Goal: Task Accomplishment & Management: Manage account settings

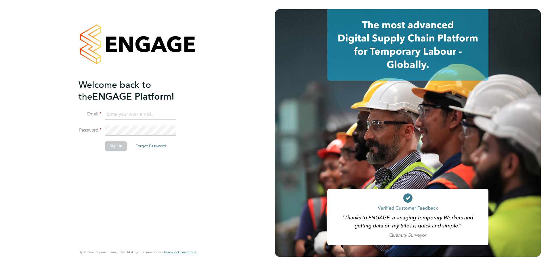
type input "tom.riley@countrysidepartnerships.com"
click at [113, 148] on button "Sign In" at bounding box center [116, 145] width 22 height 9
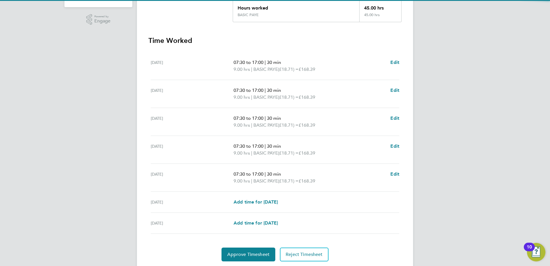
scroll to position [155, 0]
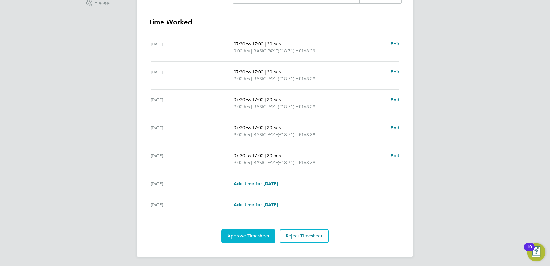
click at [247, 234] on span "Approve Timesheet" at bounding box center [248, 236] width 42 height 6
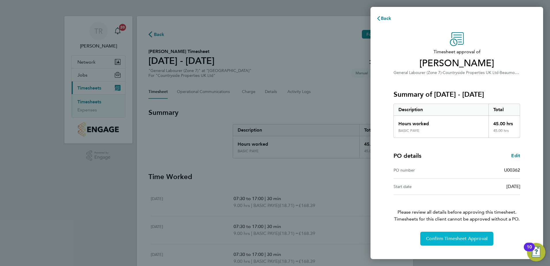
click at [455, 237] on span "Confirm Timesheet Approval" at bounding box center [457, 239] width 62 height 6
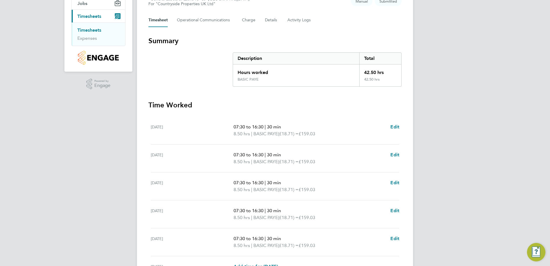
scroll to position [144, 0]
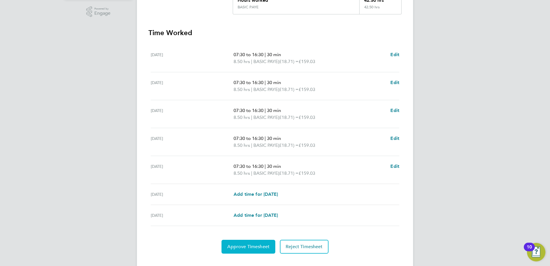
click at [255, 246] on span "Approve Timesheet" at bounding box center [248, 247] width 42 height 6
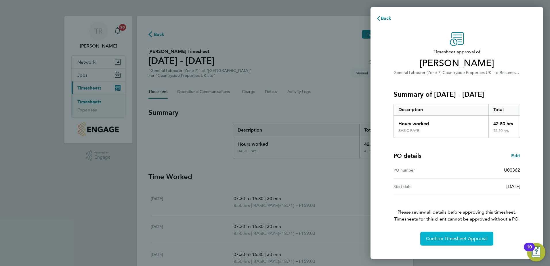
click at [431, 237] on span "Confirm Timesheet Approval" at bounding box center [457, 239] width 62 height 6
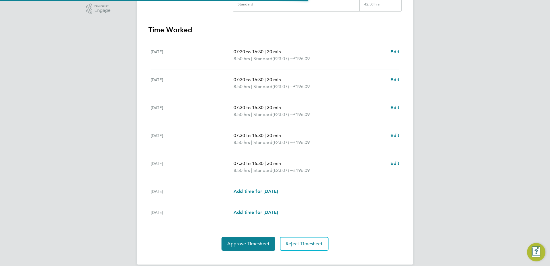
scroll to position [155, 0]
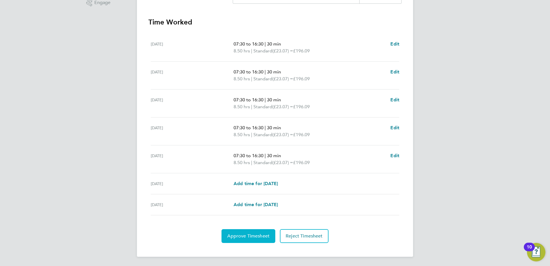
click at [252, 235] on span "Approve Timesheet" at bounding box center [248, 236] width 42 height 6
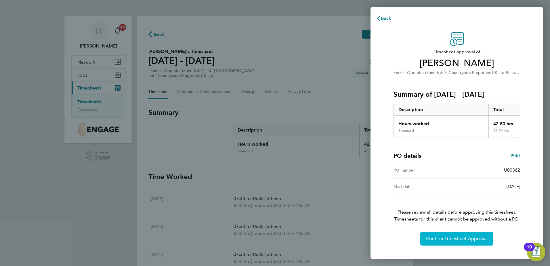
click at [462, 241] on span "Confirm Timesheet Approval" at bounding box center [457, 239] width 62 height 6
